Goal: Find specific page/section: Find specific page/section

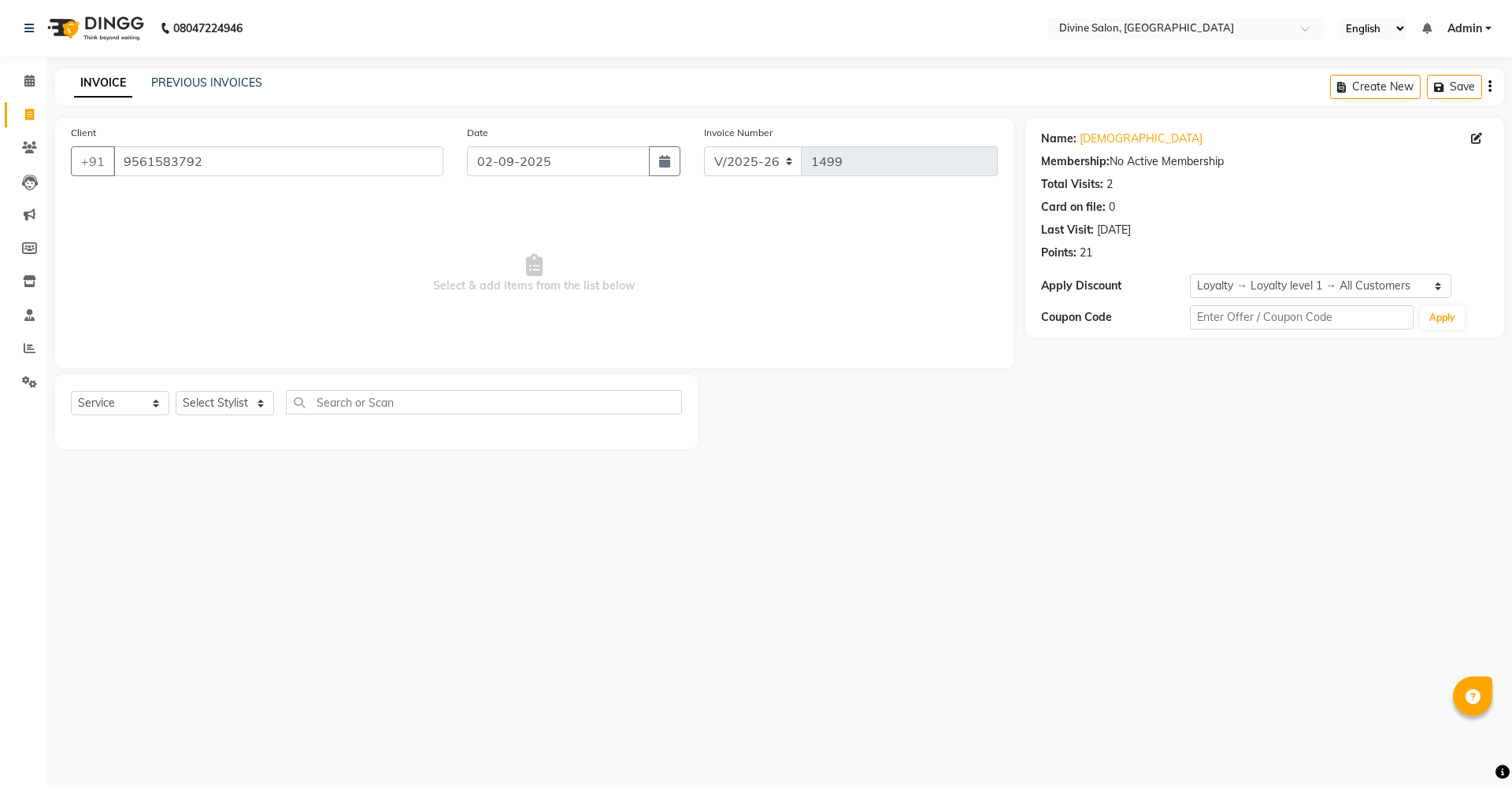
select select "745"
select select "service"
select select "1: Object"
click at [38, 73] on span at bounding box center [29, 81] width 28 height 18
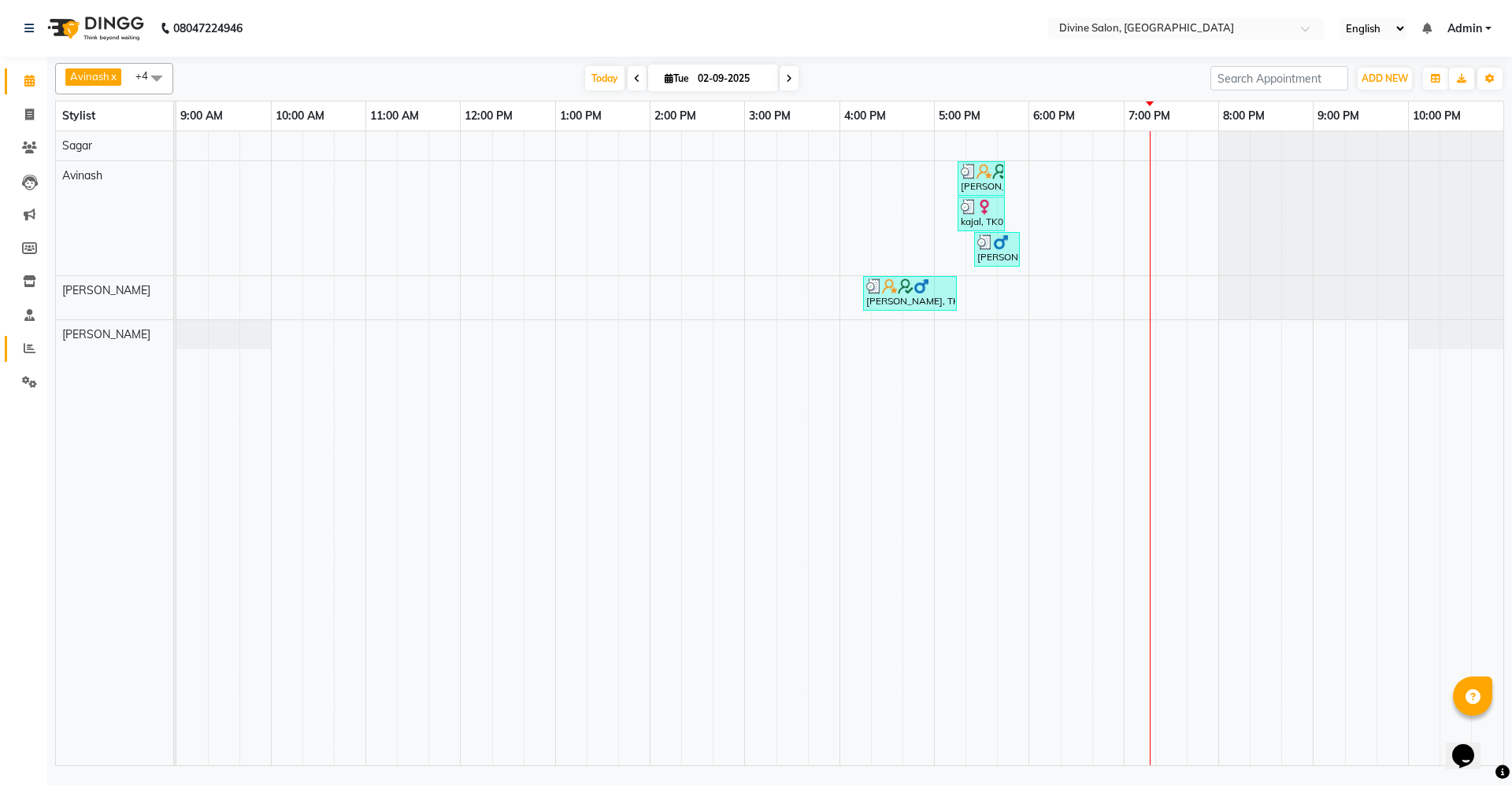
click at [21, 336] on link "Reports" at bounding box center [23, 349] width 37 height 26
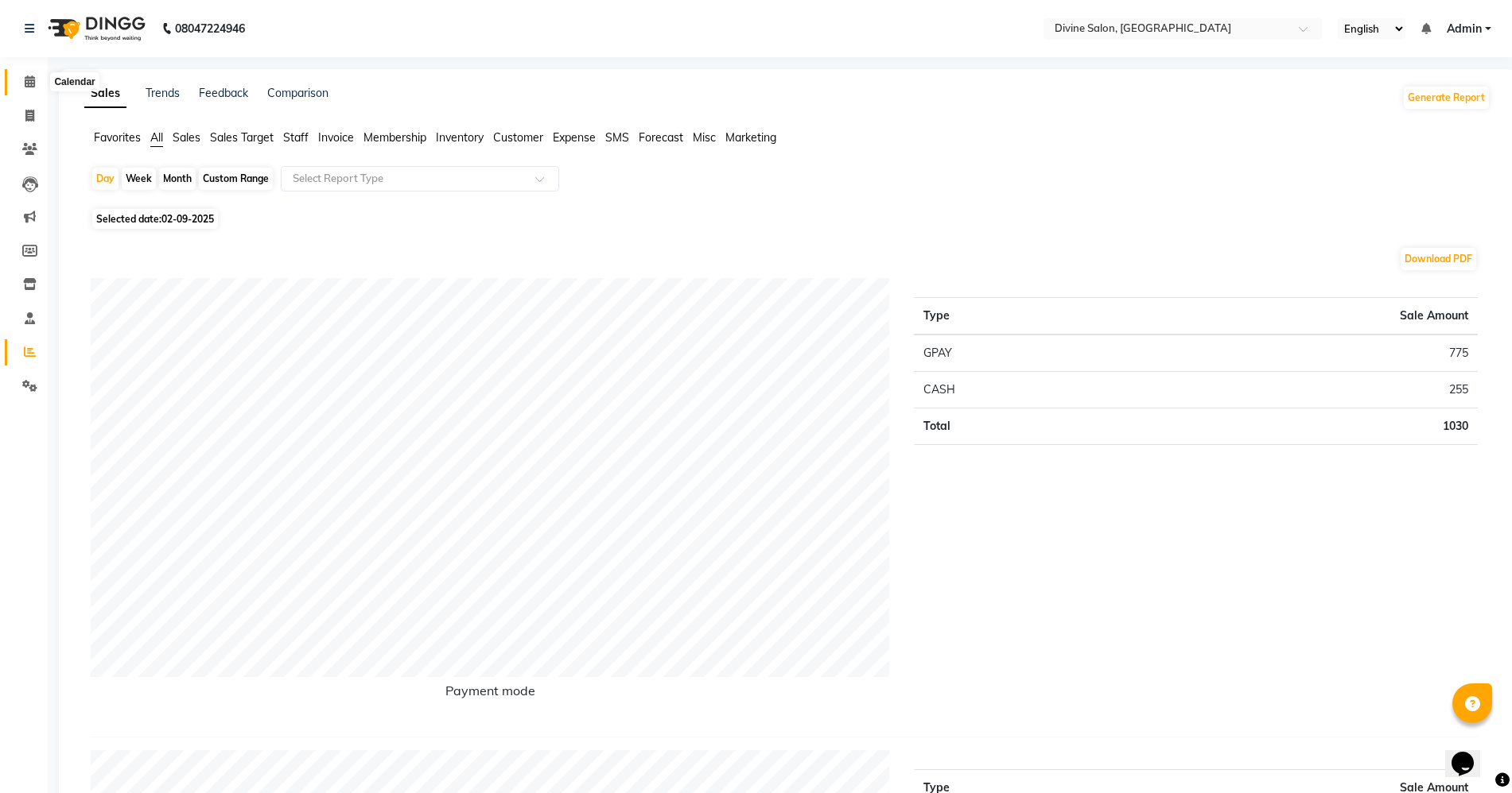
click at [25, 87] on span at bounding box center [30, 82] width 28 height 18
